Goal: Information Seeking & Learning: Find specific fact

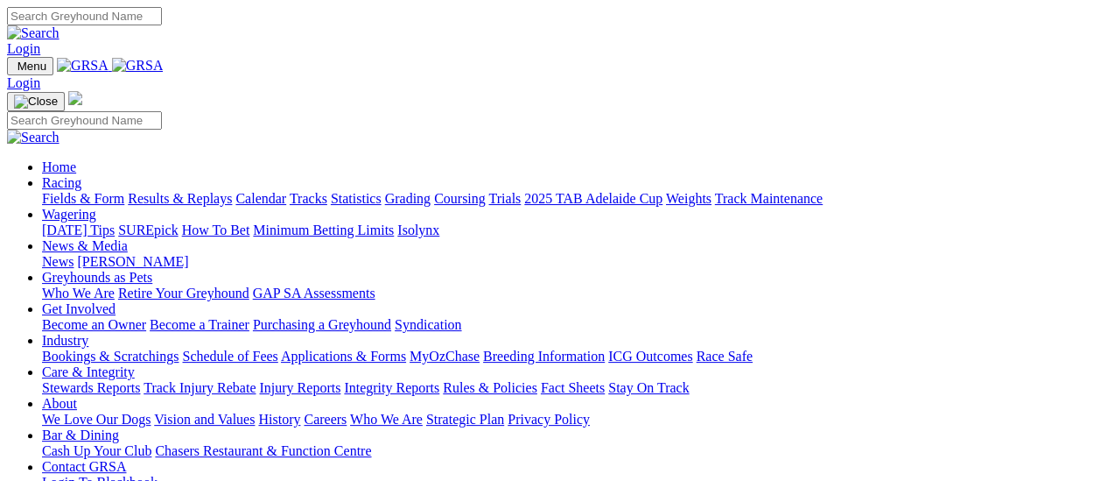
click at [186, 191] on link "Results & Replays" at bounding box center [180, 198] width 104 height 15
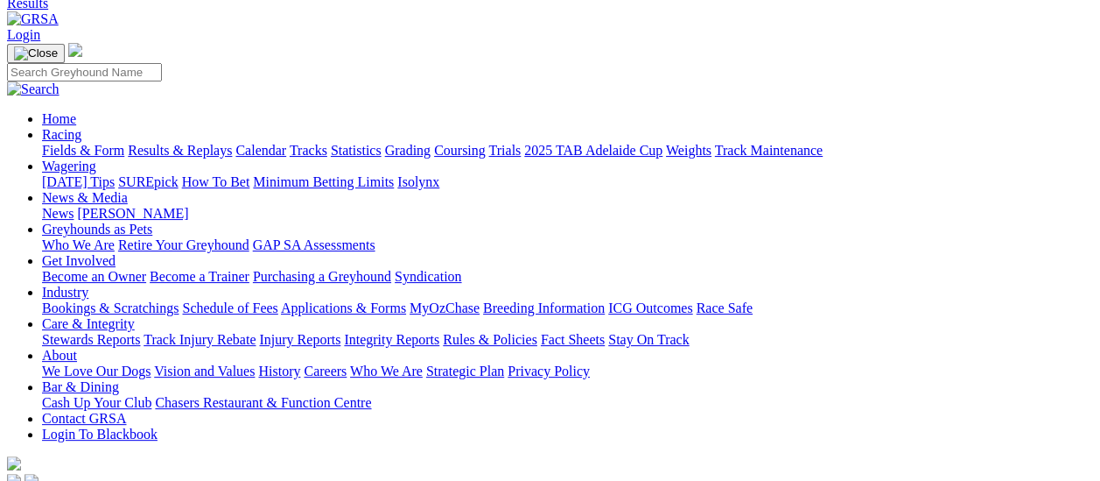
scroll to position [175, 0]
